Goal: Check status: Check status

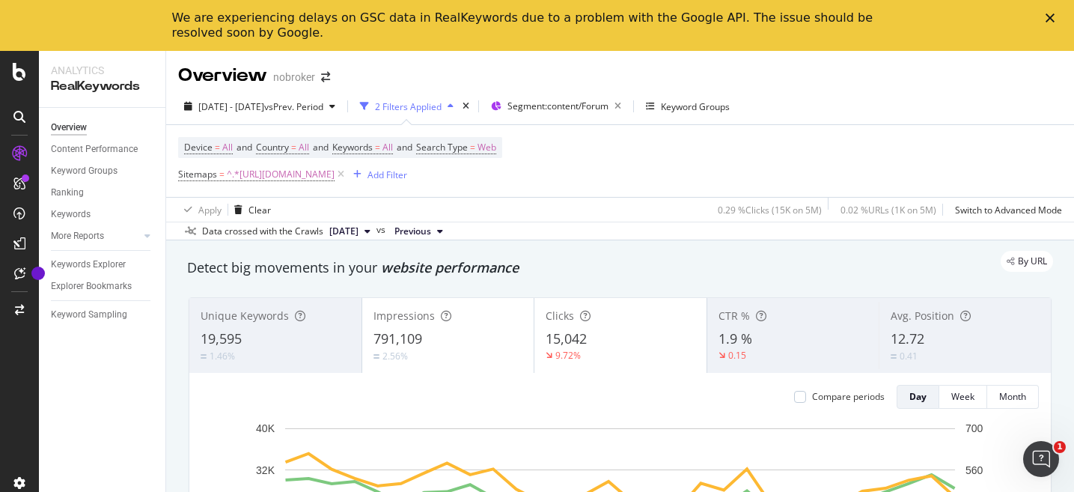
click at [1050, 13] on icon "Close" at bounding box center [1050, 17] width 9 height 9
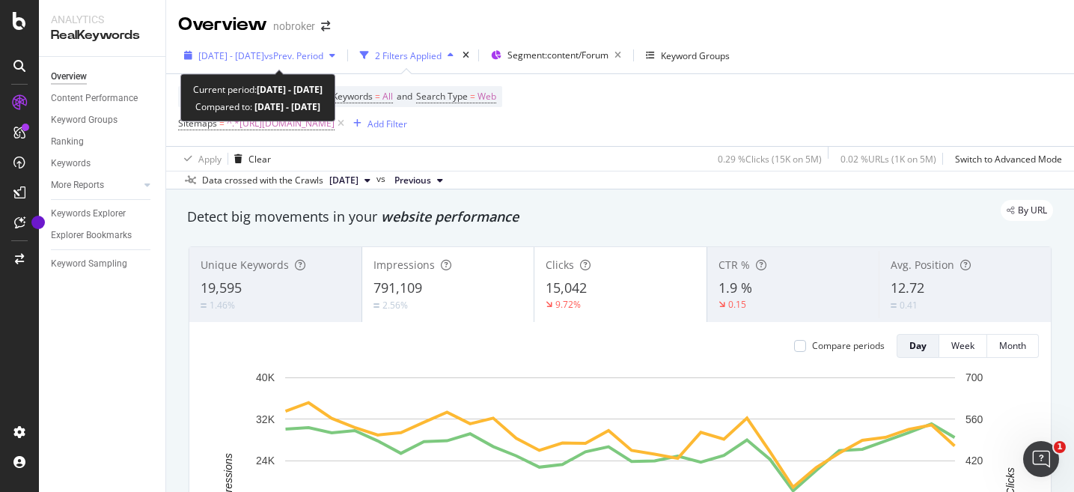
click at [335, 54] on icon "button" at bounding box center [332, 55] width 6 height 9
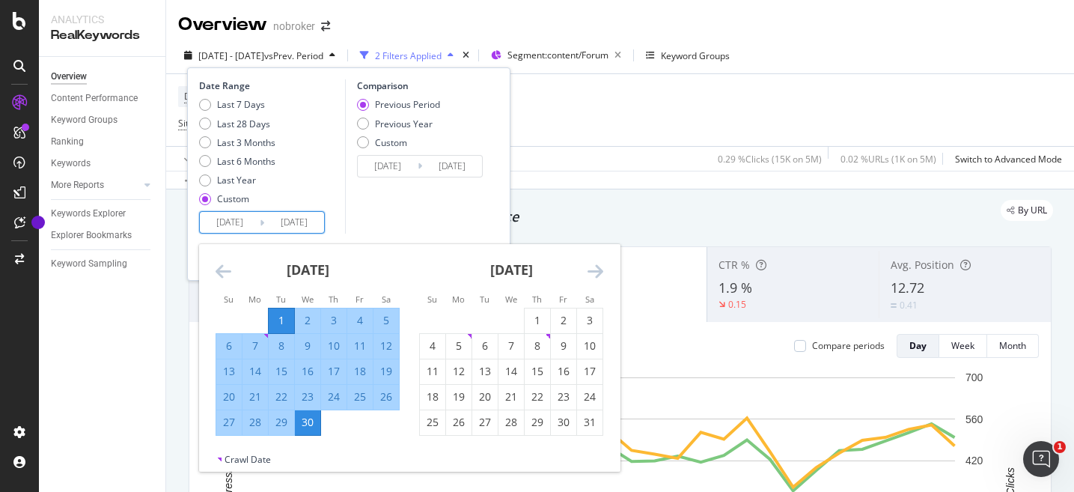
click at [226, 219] on input "[DATE]" at bounding box center [230, 222] width 60 height 21
click at [595, 267] on icon "Move forward to switch to the next month." at bounding box center [596, 271] width 16 height 18
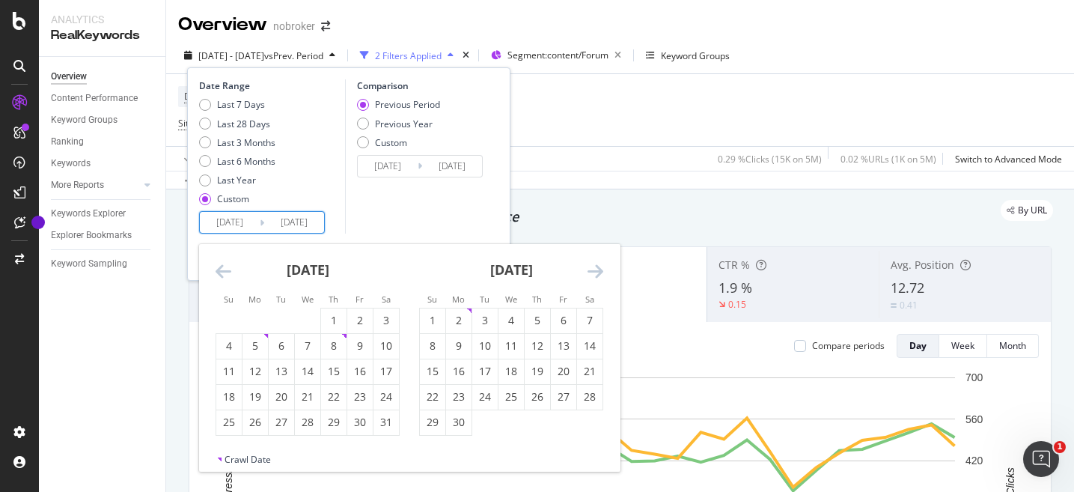
click at [595, 267] on icon "Move forward to switch to the next month." at bounding box center [596, 271] width 16 height 18
click at [594, 271] on icon "Move forward to switch to the next month." at bounding box center [596, 271] width 16 height 18
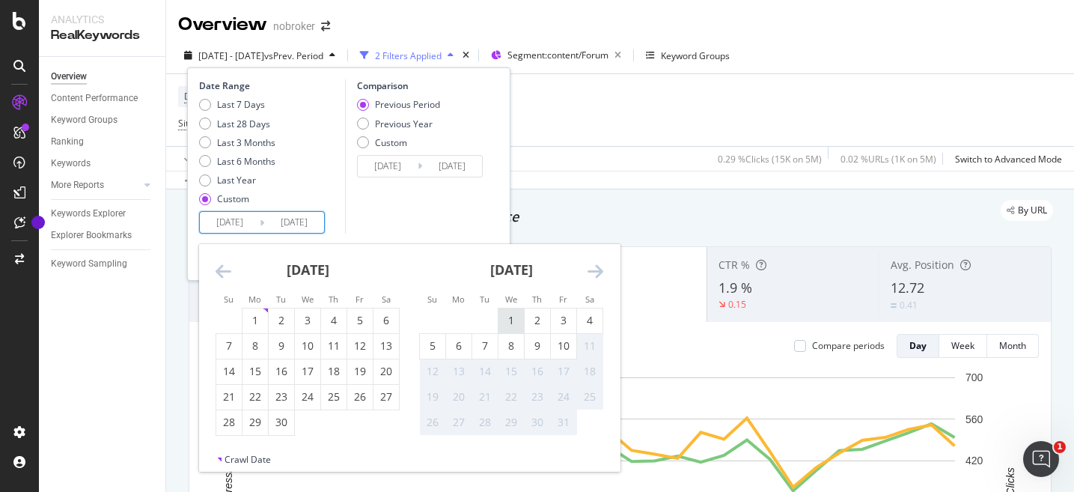
click at [510, 317] on div "1" at bounding box center [511, 320] width 25 height 15
type input "[DATE]"
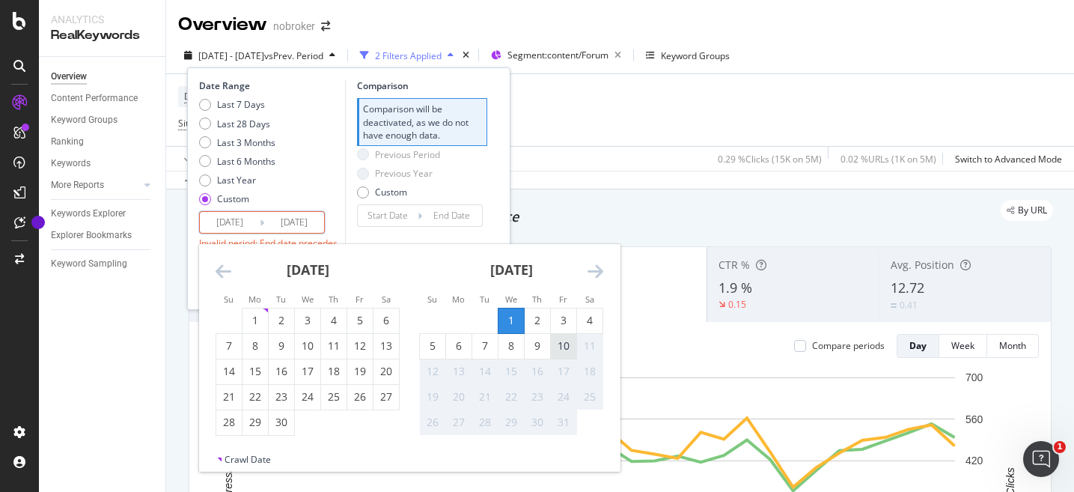
click at [568, 346] on div "10" at bounding box center [563, 345] width 25 height 15
type input "[DATE]"
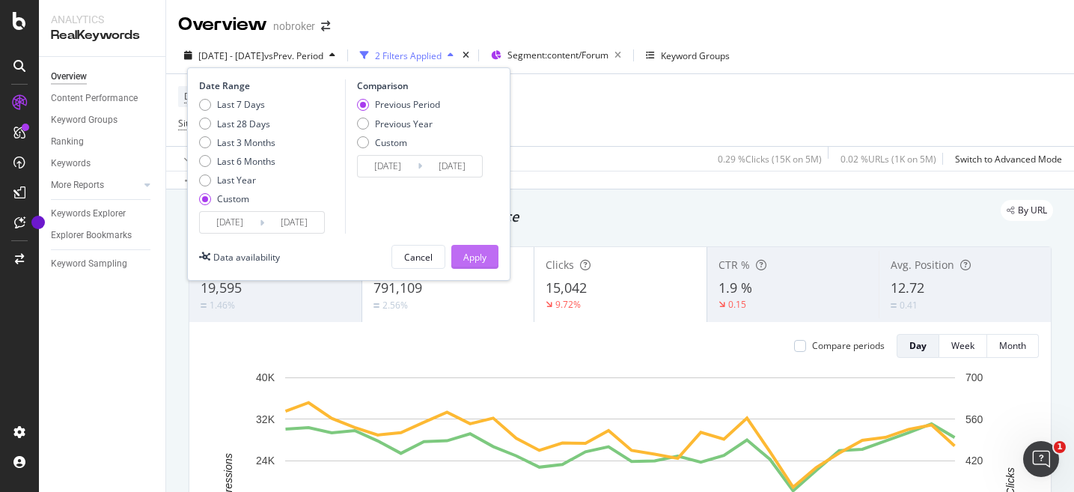
click at [475, 252] on div "Apply" at bounding box center [474, 257] width 23 height 13
